Goal: Task Accomplishment & Management: Manage account settings

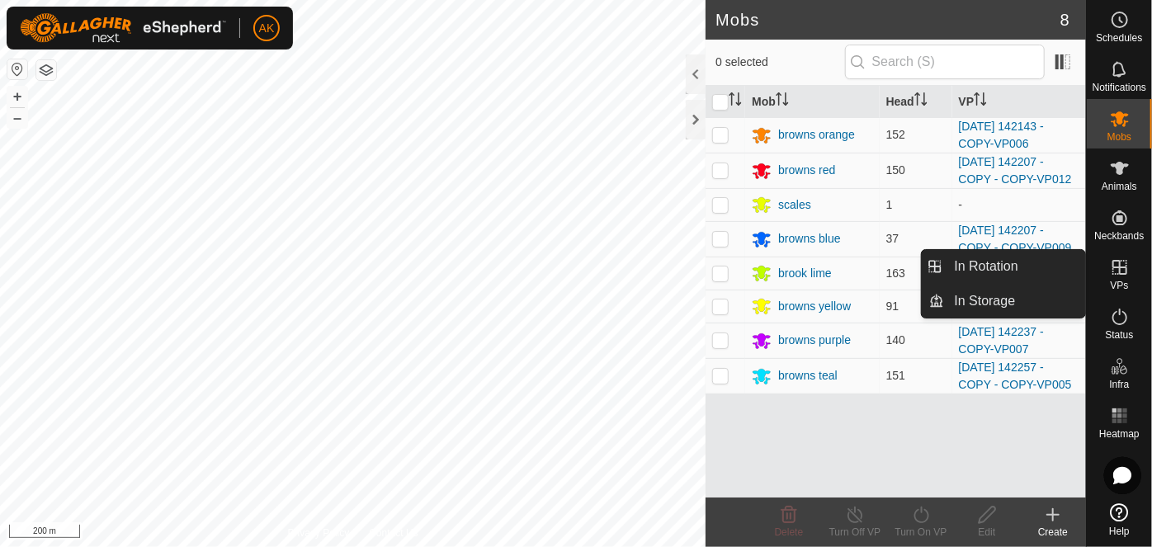
click at [1120, 272] on icon at bounding box center [1120, 267] width 15 height 15
click at [973, 262] on link "In Rotation" at bounding box center [1015, 266] width 141 height 33
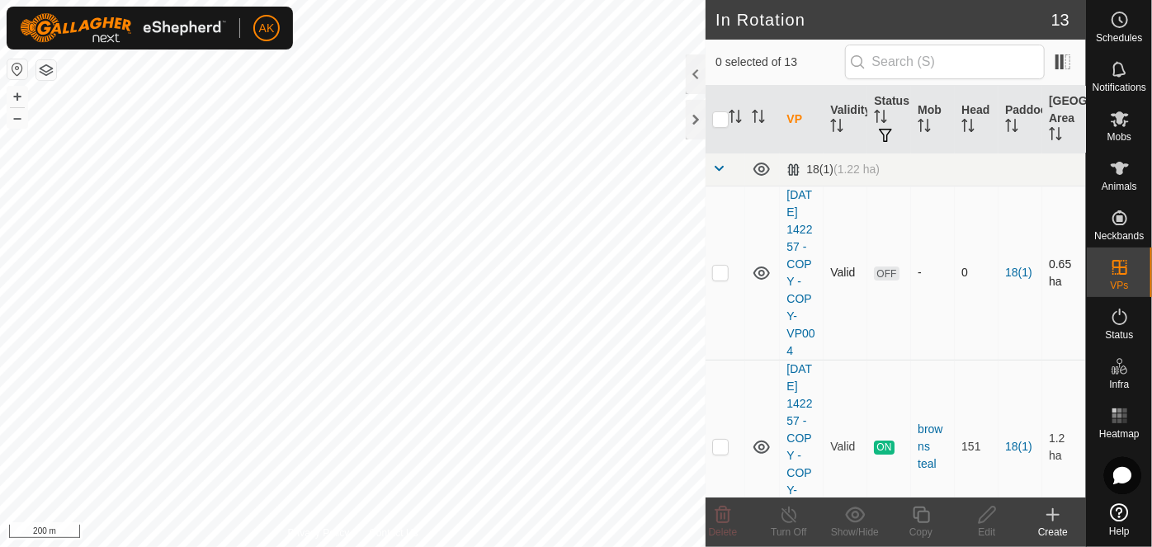
click at [727, 279] on p-checkbox at bounding box center [720, 272] width 17 height 13
checkbox input "true"
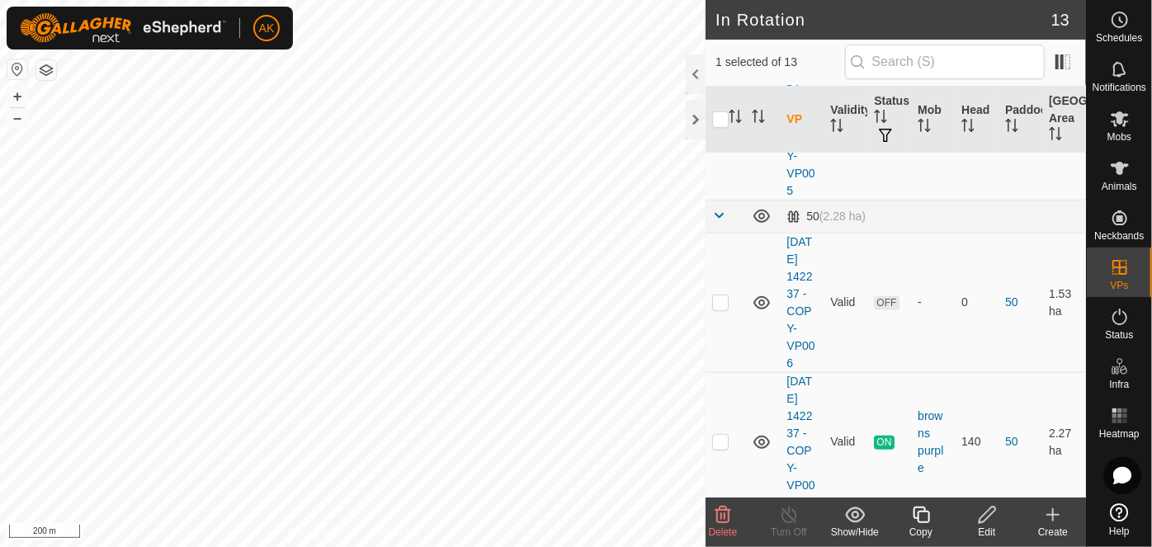
scroll to position [375, 0]
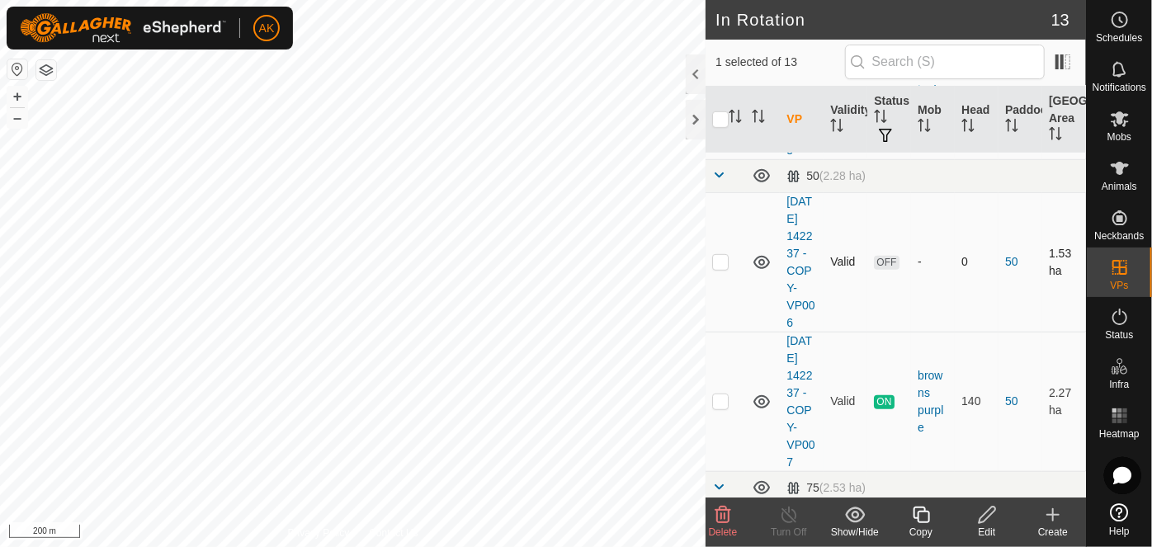
click at [722, 268] on p-tablecheckbox at bounding box center [720, 261] width 17 height 13
checkbox input "true"
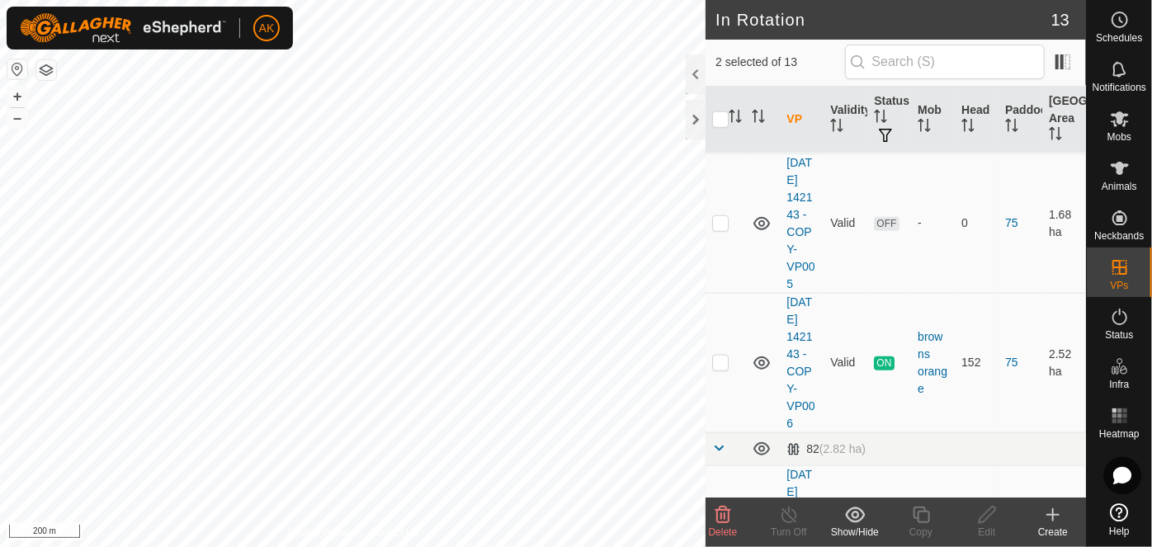
scroll to position [750, 0]
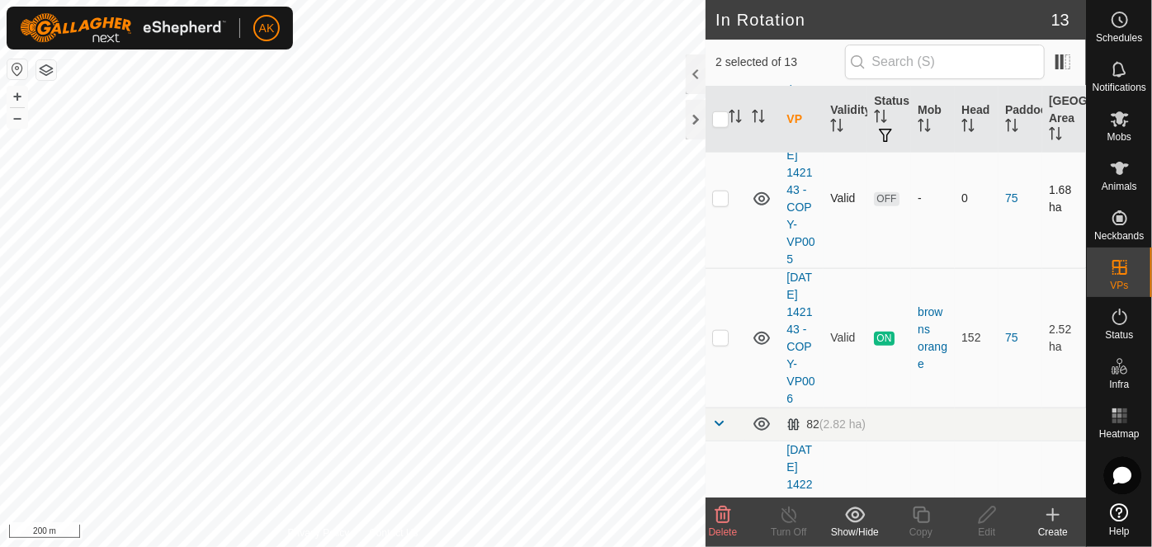
click at [724, 205] on p-checkbox at bounding box center [720, 198] width 17 height 13
checkbox input "true"
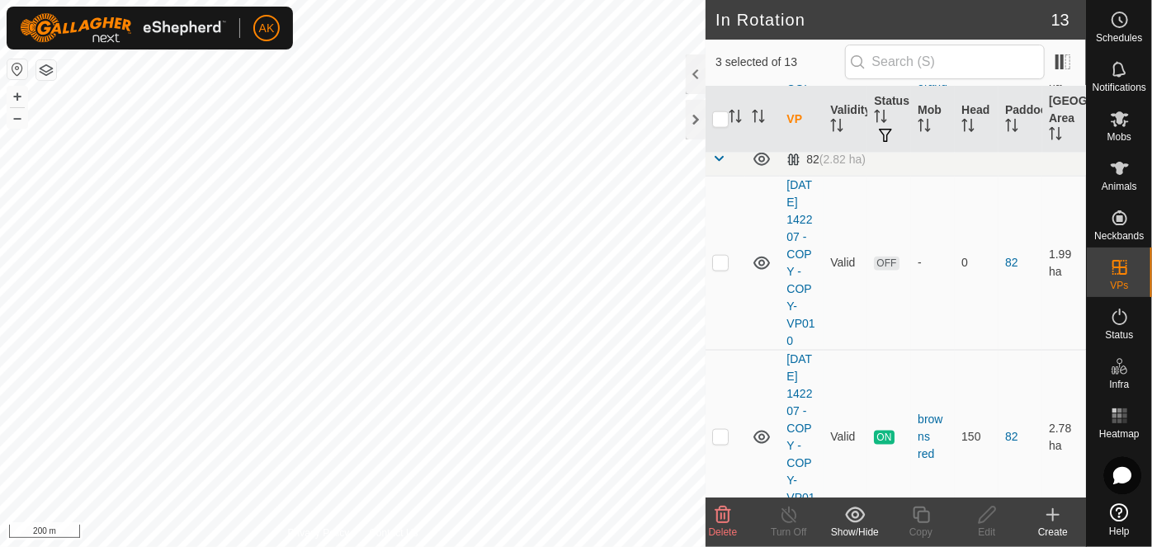
scroll to position [1050, 0]
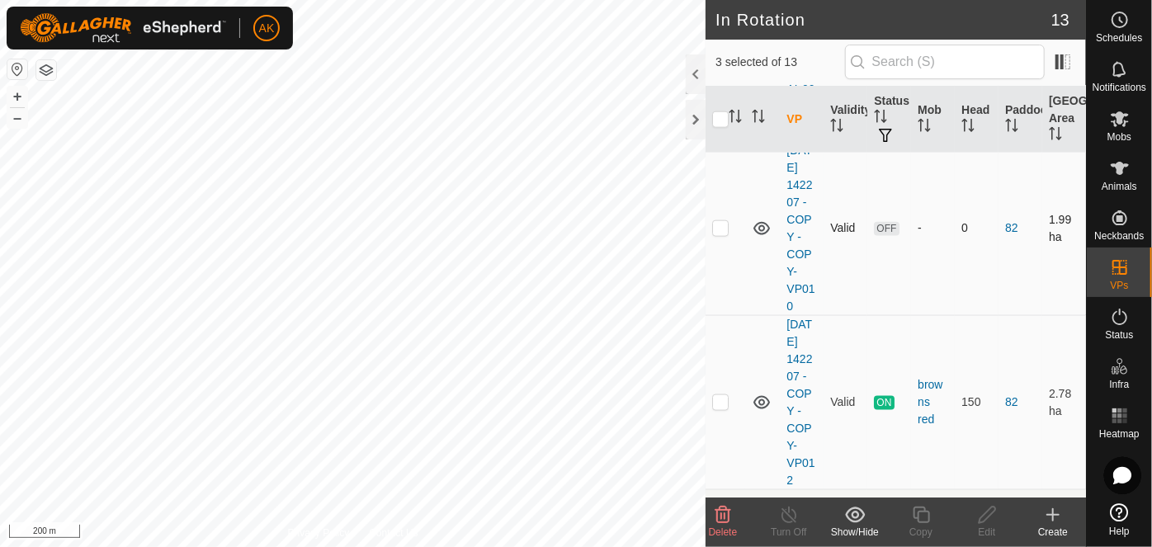
click at [719, 234] on p-checkbox at bounding box center [720, 227] width 17 height 13
checkbox input "true"
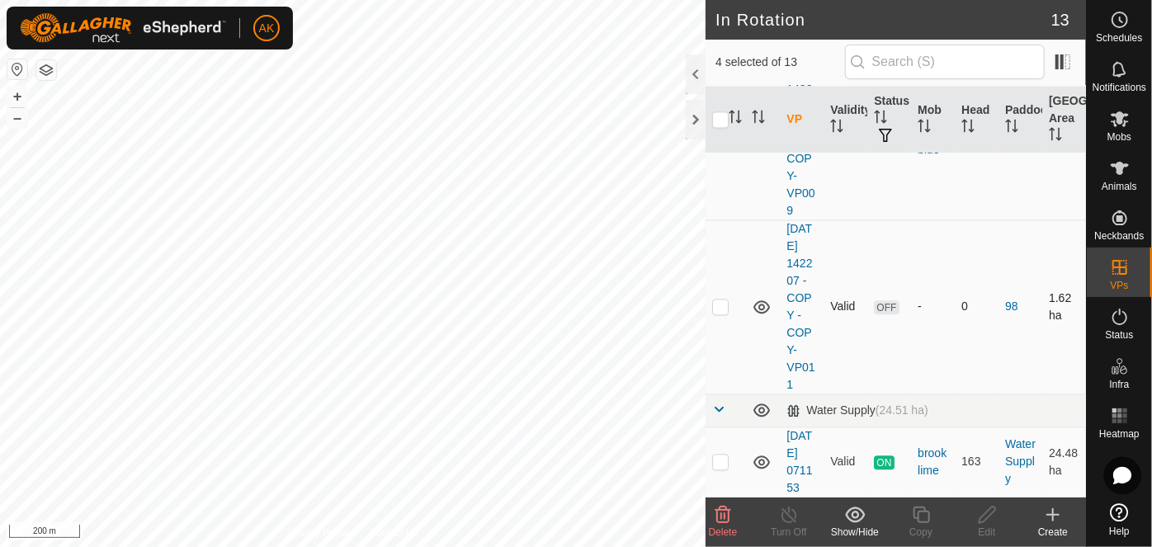
scroll to position [1875, 0]
click at [726, 520] on icon at bounding box center [723, 515] width 20 height 20
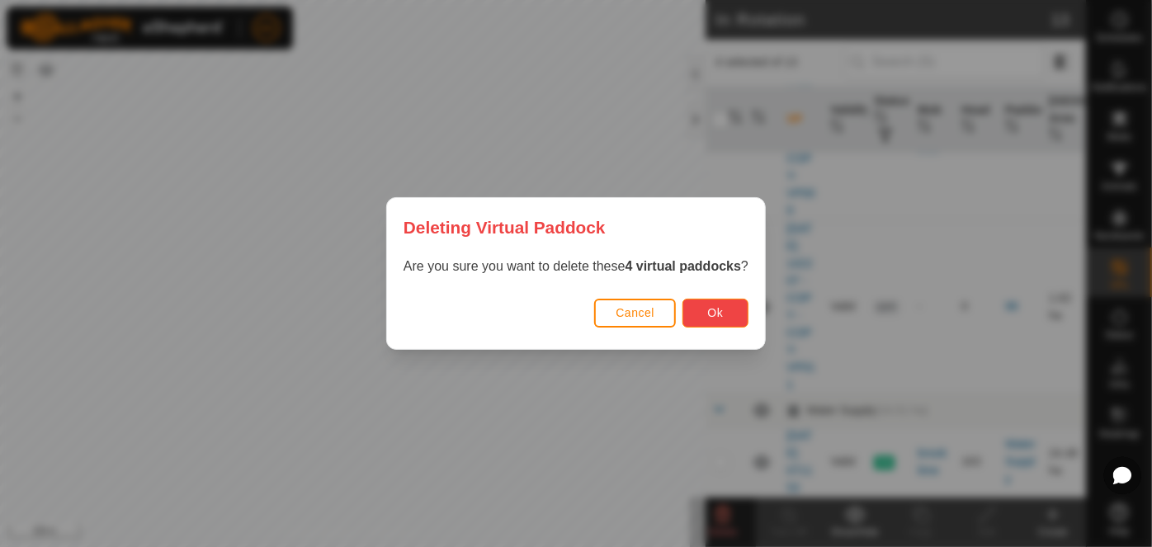
click at [726, 319] on button "Ok" at bounding box center [716, 313] width 66 height 29
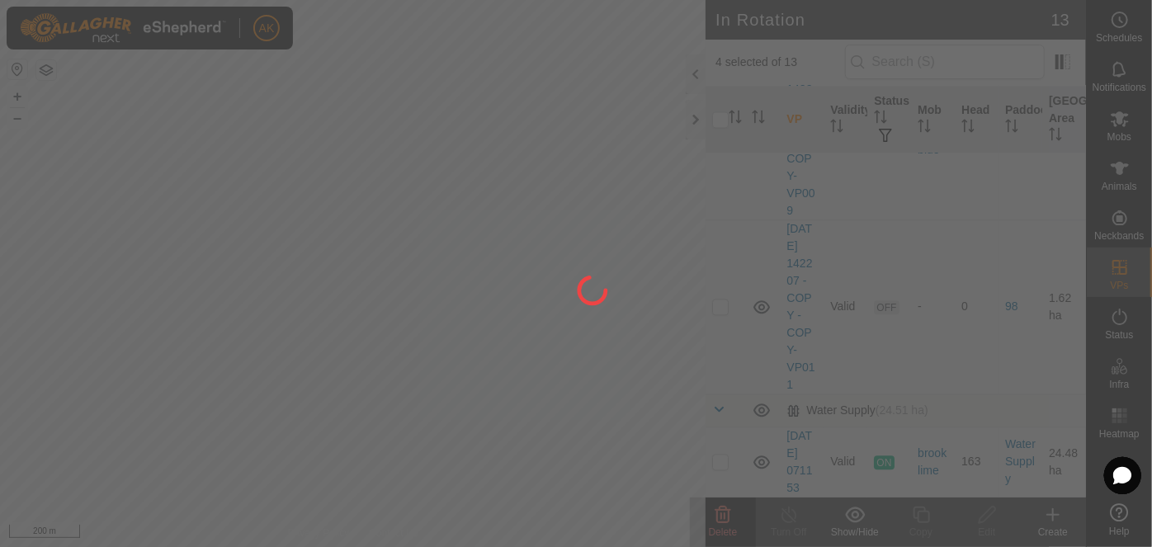
checkbox input "false"
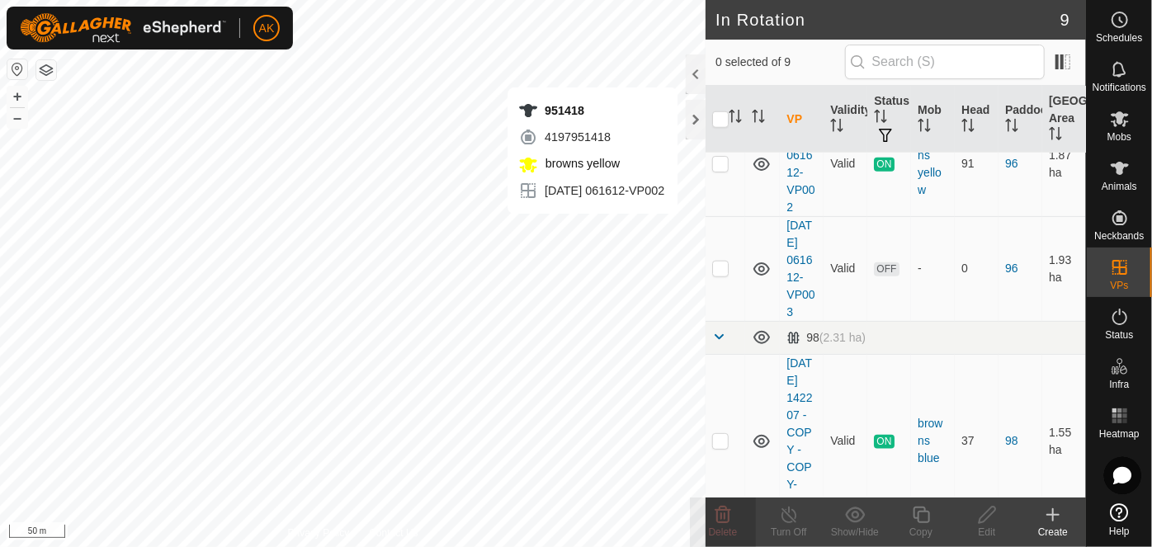
scroll to position [770, 0]
